Goal: Navigation & Orientation: Understand site structure

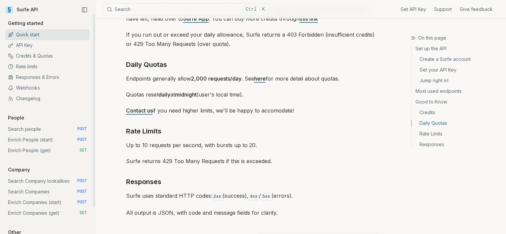
click at [29, 86] on link "Webhooks" at bounding box center [47, 88] width 84 height 11
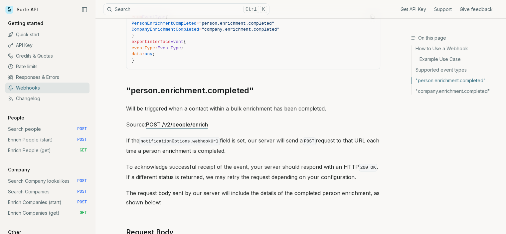
scroll to position [323, 0]
click at [23, 55] on link "Credits & Quotas" at bounding box center [47, 56] width 84 height 11
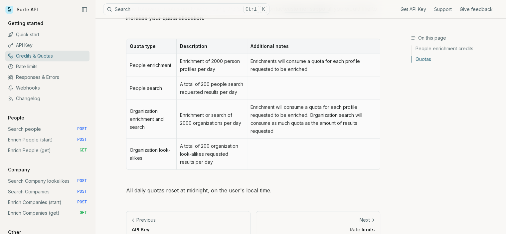
scroll to position [345, 0]
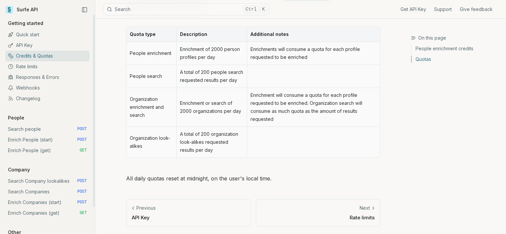
click at [35, 45] on link "API Key" at bounding box center [47, 45] width 84 height 11
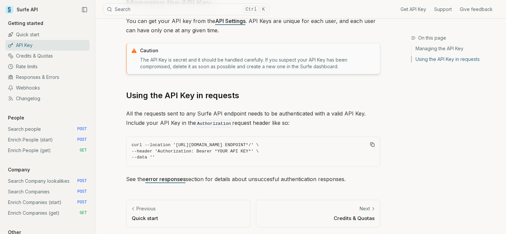
scroll to position [94, 0]
click at [8, 8] on icon at bounding box center [9, 10] width 8 height 8
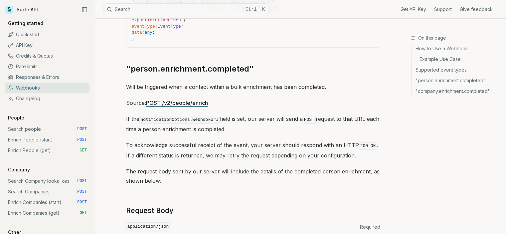
scroll to position [989, 0]
